Goal: Use online tool/utility

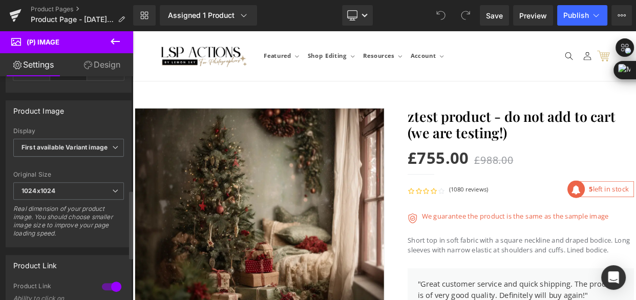
scroll to position [373, 0]
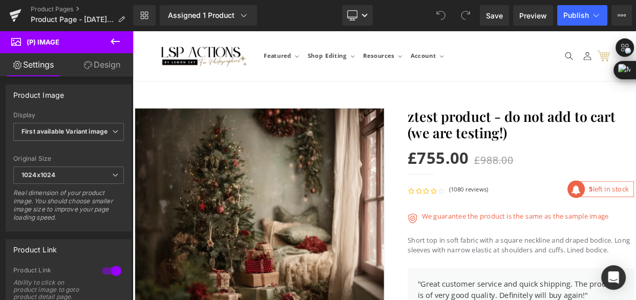
click at [92, 69] on link "Design" at bounding box center [102, 64] width 67 height 23
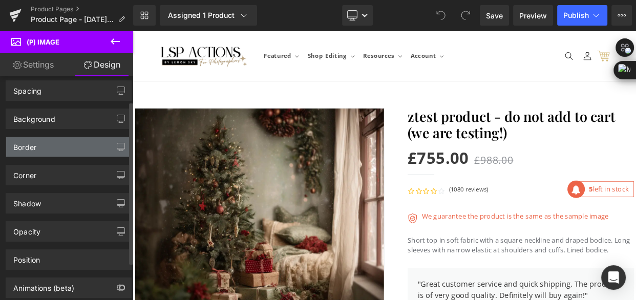
scroll to position [46, 0]
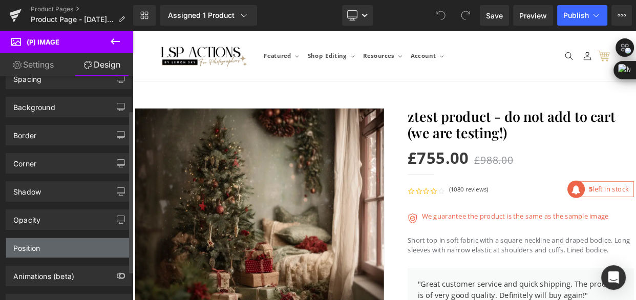
click at [81, 242] on div "Position" at bounding box center [68, 247] width 125 height 19
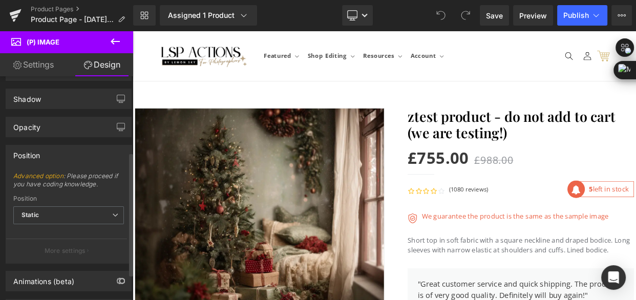
scroll to position [139, 0]
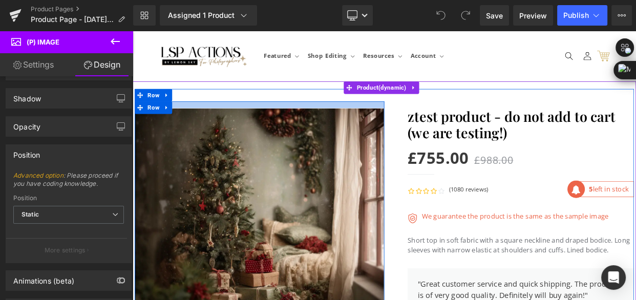
click at [262, 121] on div at bounding box center [288, 122] width 307 height 8
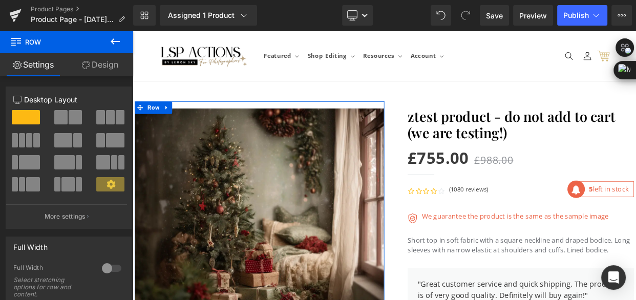
click at [96, 61] on link "Design" at bounding box center [100, 64] width 67 height 23
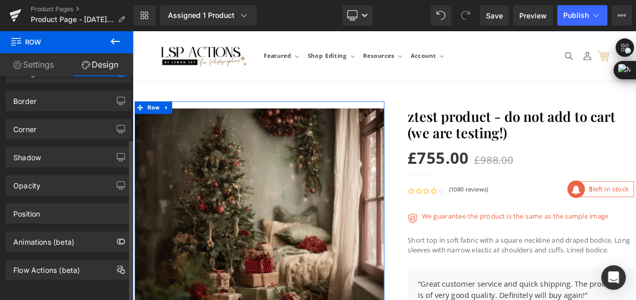
scroll to position [87, 0]
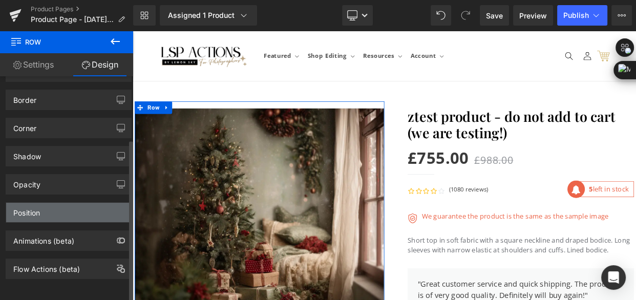
click at [66, 206] on div "Position" at bounding box center [68, 212] width 125 height 19
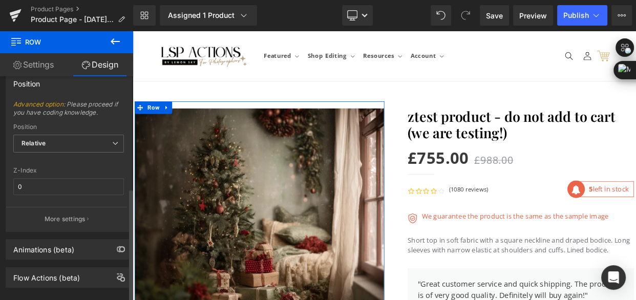
scroll to position [224, 0]
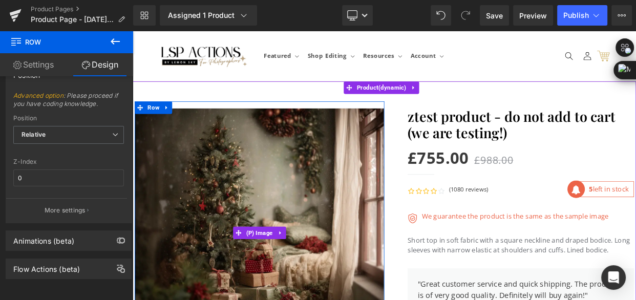
click at [183, 178] on img at bounding box center [288, 279] width 307 height 307
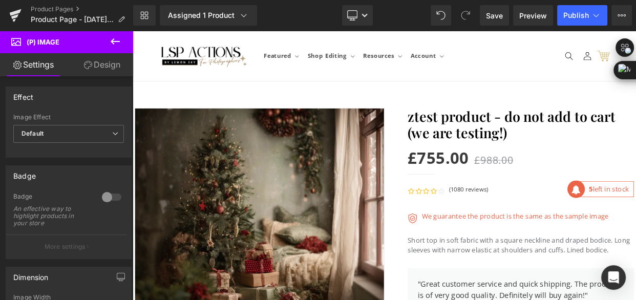
click at [116, 65] on link "Design" at bounding box center [102, 64] width 67 height 23
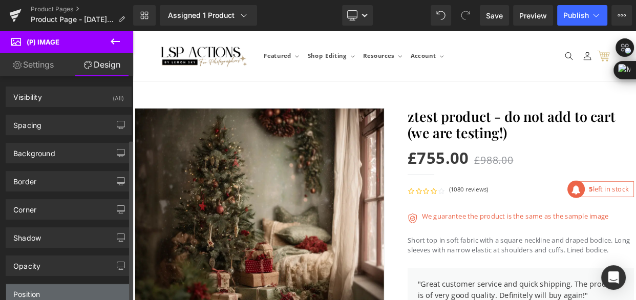
scroll to position [87, 0]
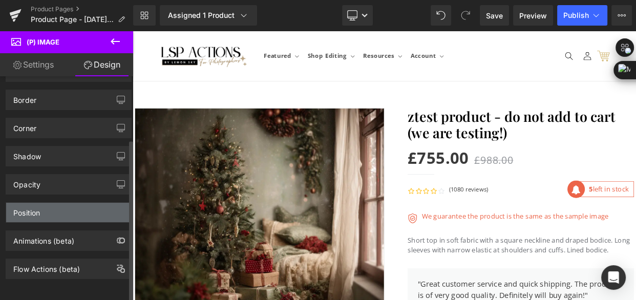
click at [62, 208] on div "Position" at bounding box center [68, 212] width 125 height 19
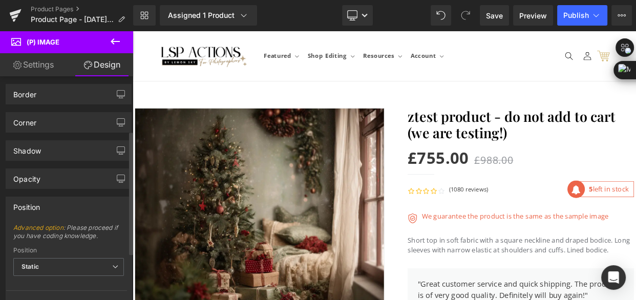
scroll to position [180, 0]
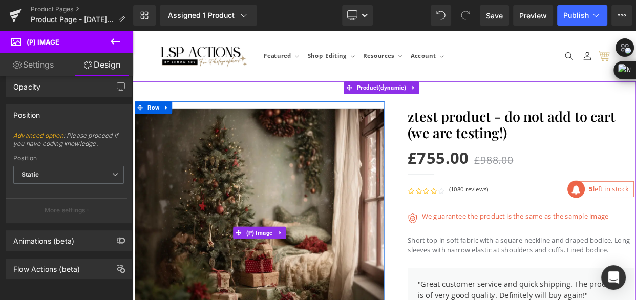
click at [183, 192] on img at bounding box center [288, 279] width 307 height 307
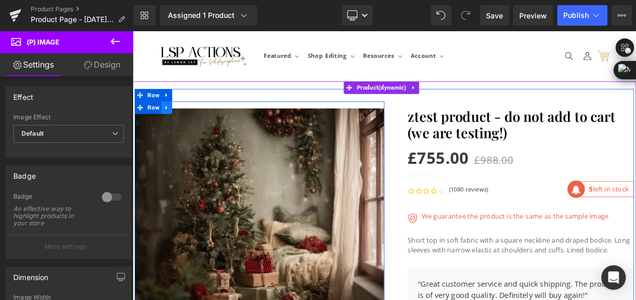
click at [176, 129] on link at bounding box center [174, 125] width 13 height 15
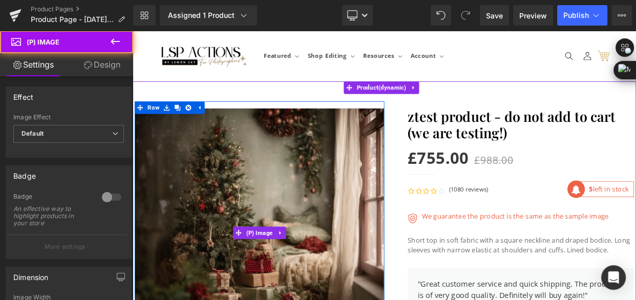
click at [186, 143] on img at bounding box center [288, 279] width 307 height 307
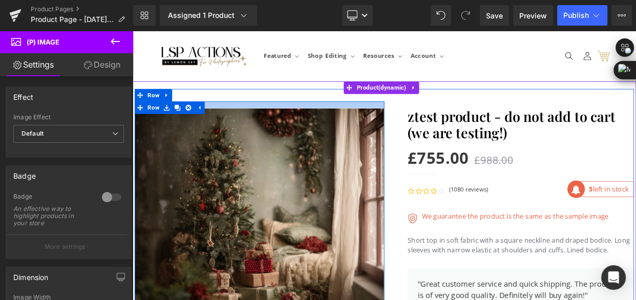
click at [246, 121] on div at bounding box center [288, 122] width 307 height 8
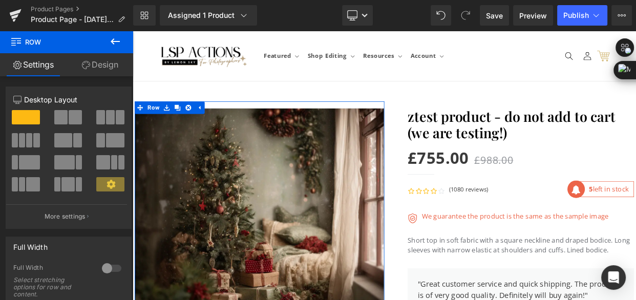
click at [108, 66] on link "Design" at bounding box center [100, 64] width 67 height 23
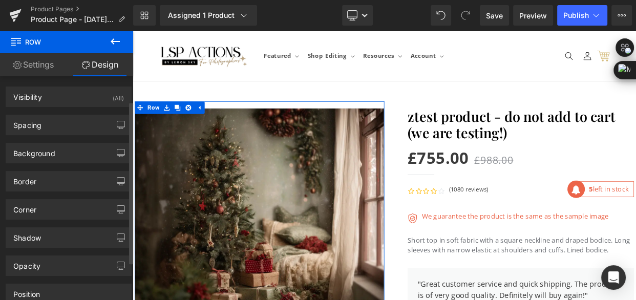
scroll to position [87, 0]
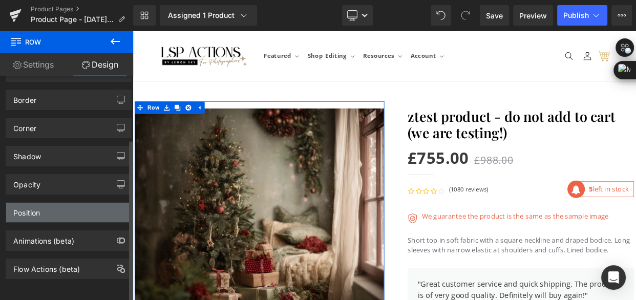
click at [70, 203] on div "Position" at bounding box center [68, 212] width 125 height 19
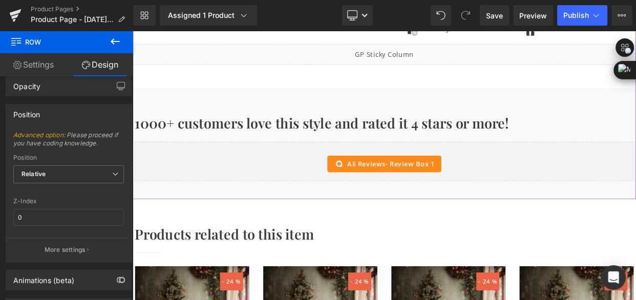
scroll to position [932, 0]
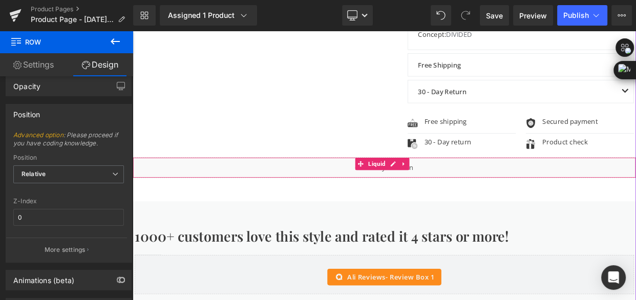
click at [481, 204] on div "Liquid" at bounding box center [443, 200] width 620 height 26
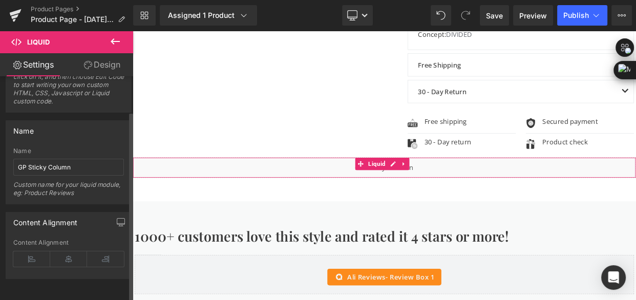
scroll to position [44, 0]
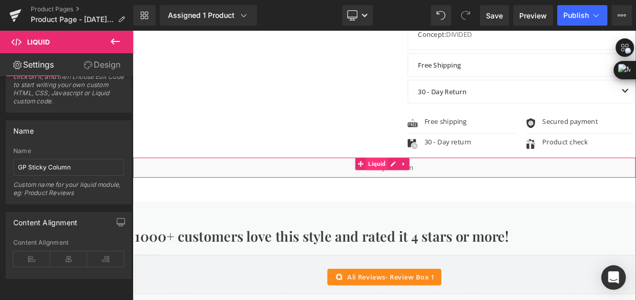
click at [433, 191] on span "Liquid" at bounding box center [433, 194] width 27 height 15
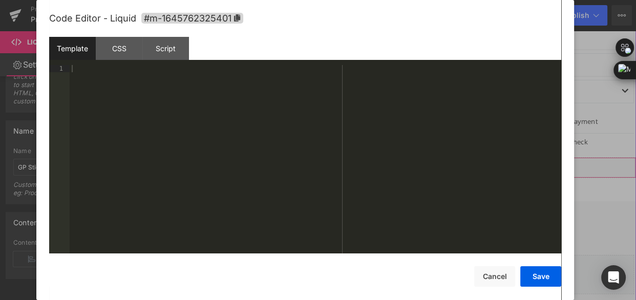
click at [448, 191] on div "Liquid" at bounding box center [443, 200] width 620 height 26
click at [117, 53] on div "CSS" at bounding box center [119, 48] width 47 height 23
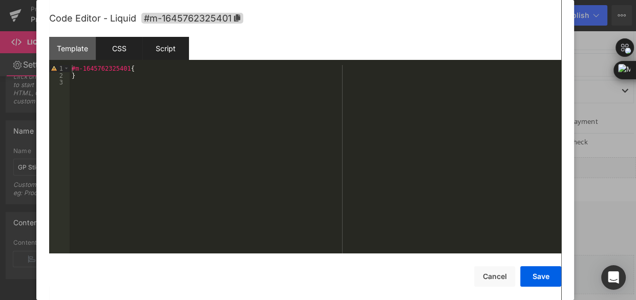
click at [177, 50] on div "Script" at bounding box center [165, 48] width 47 height 23
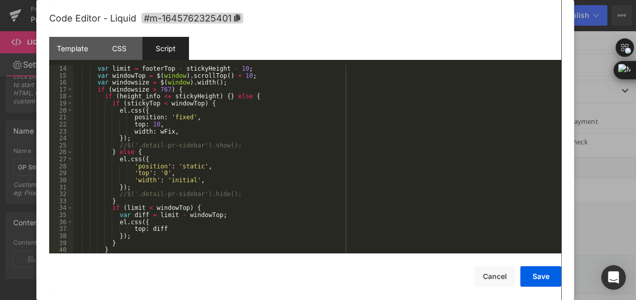
scroll to position [0, 0]
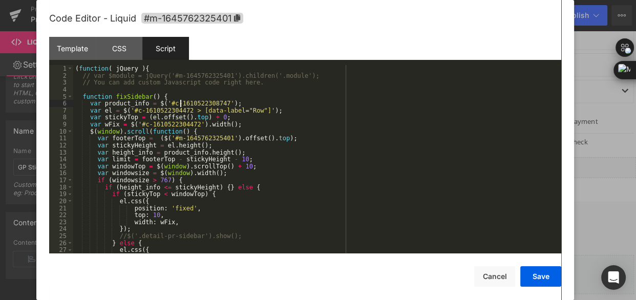
click at [180, 106] on div "( function ( jQuery ) { // var $module = jQuery('#m-1645762325401').children('.…" at bounding box center [315, 166] width 485 height 202
